Goal: Task Accomplishment & Management: Use online tool/utility

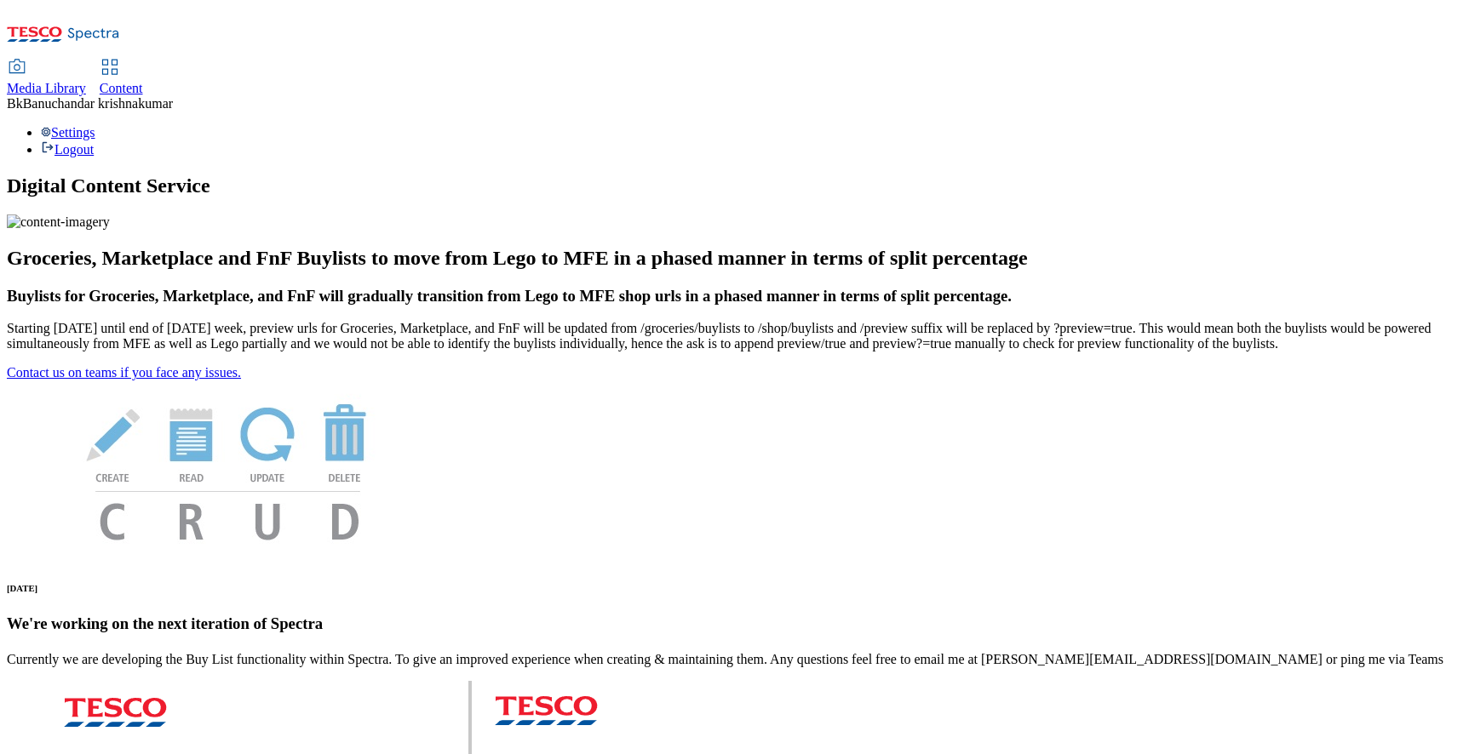
click at [86, 81] on span "Media Library" at bounding box center [46, 88] width 79 height 14
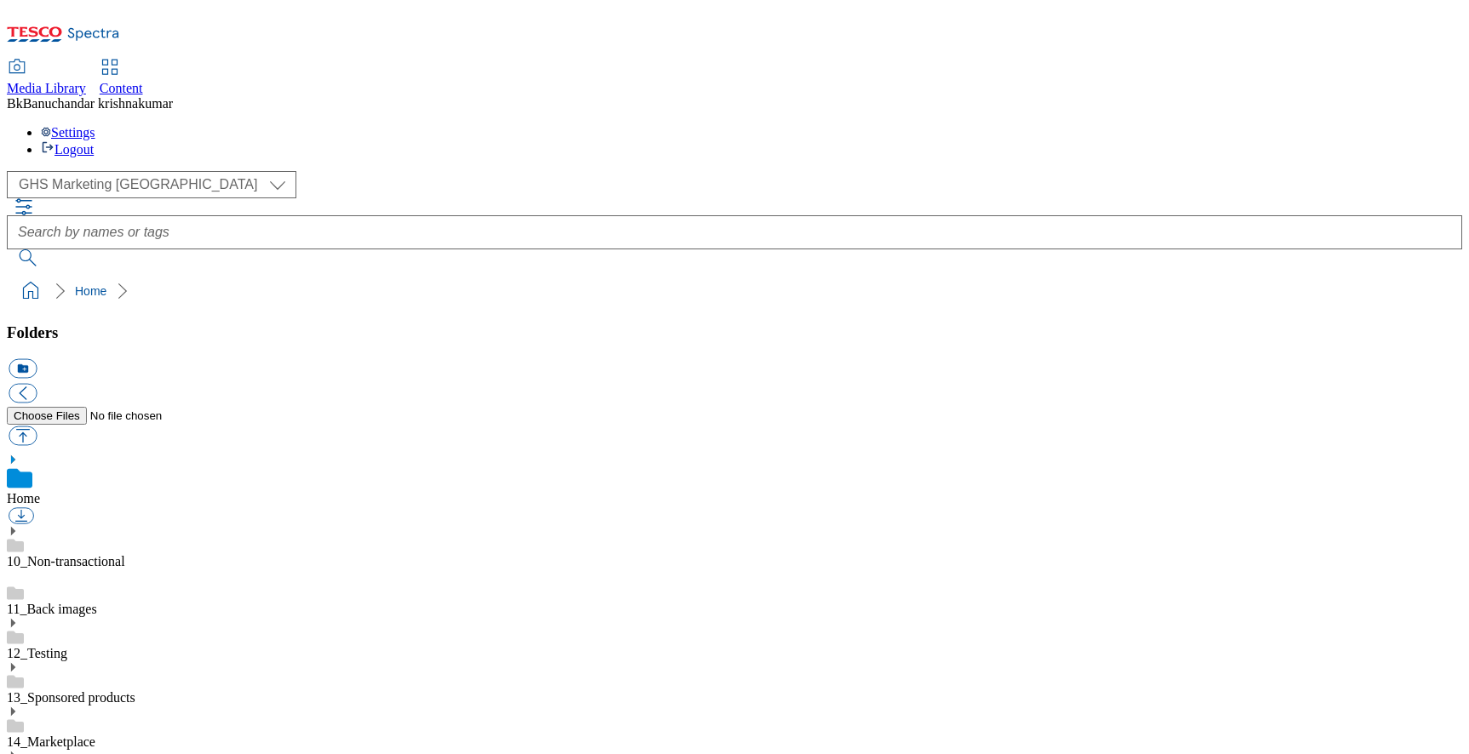
scroll to position [420, 0]
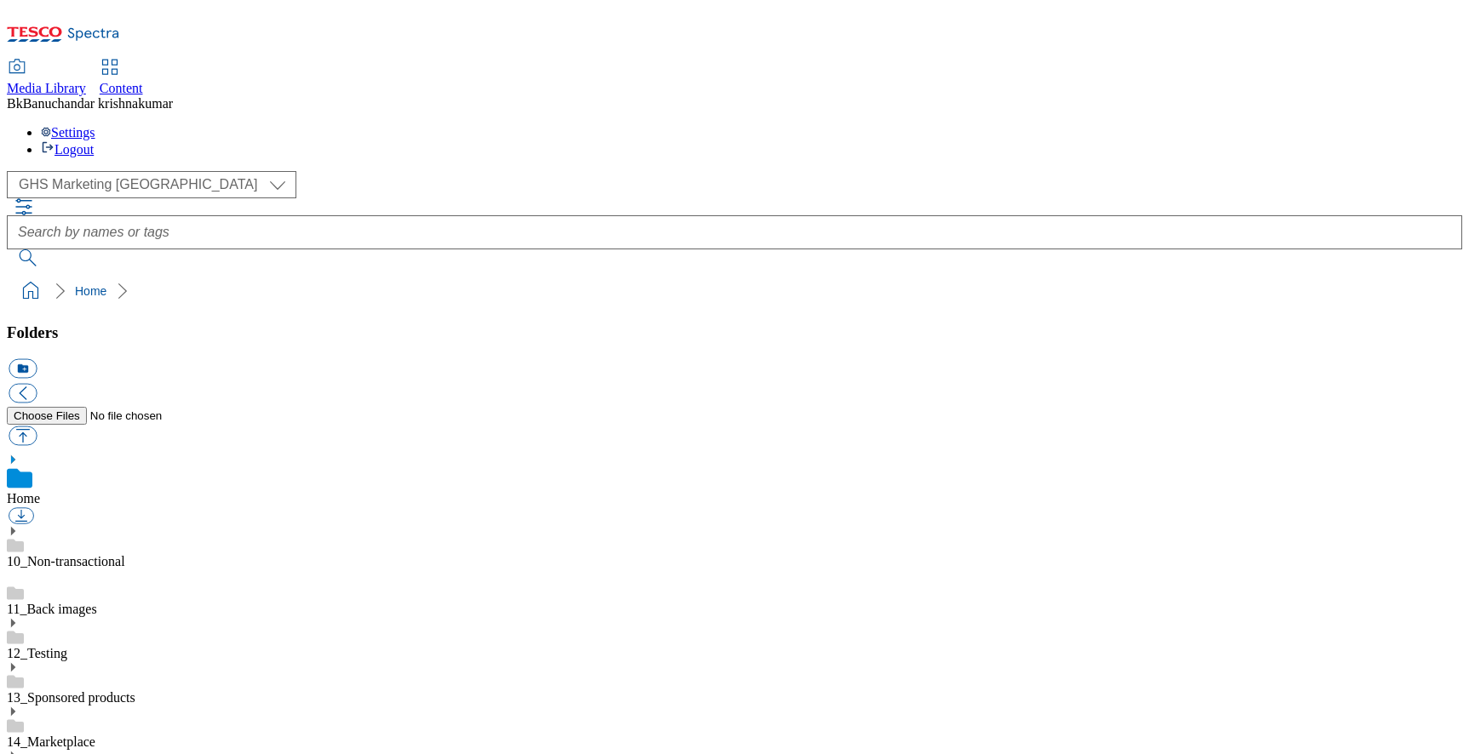
type input "."
type input "_"
